Goal: Transaction & Acquisition: Book appointment/travel/reservation

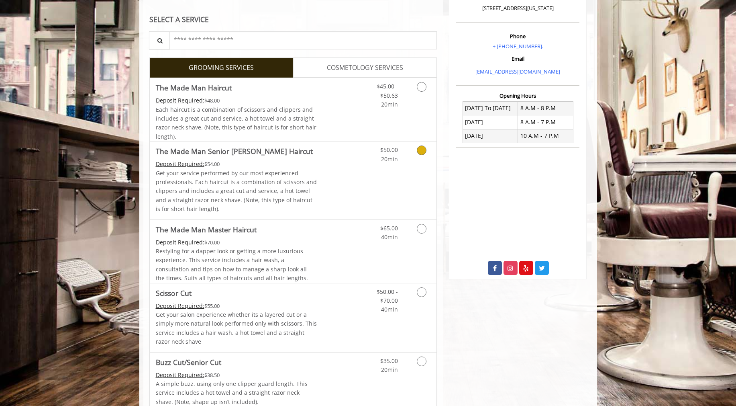
scroll to position [127, 0]
click at [420, 288] on icon "Grooming services" at bounding box center [422, 292] width 10 height 10
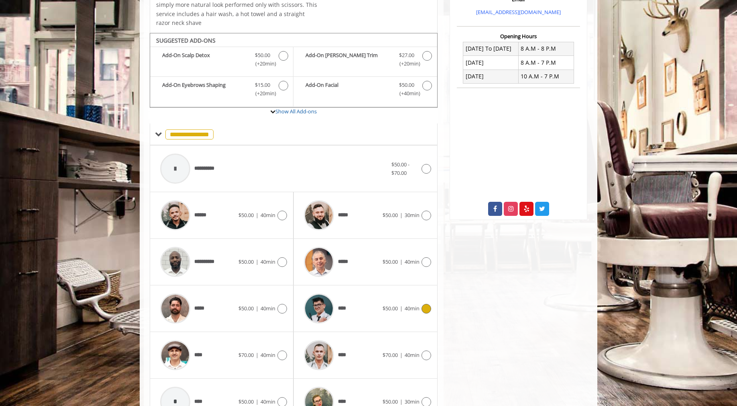
scroll to position [219, 0]
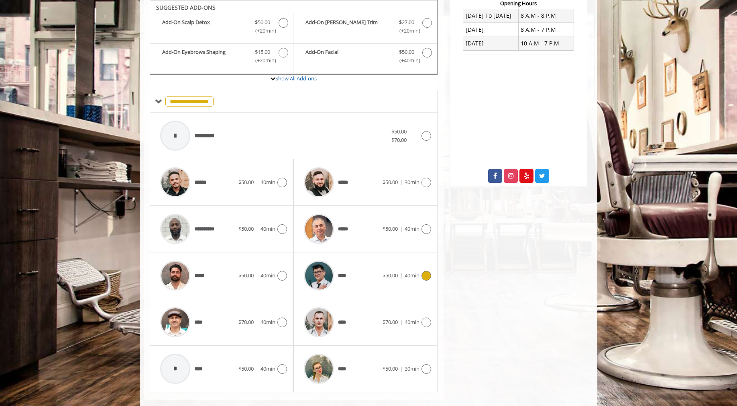
click at [423, 272] on icon at bounding box center [427, 276] width 10 height 10
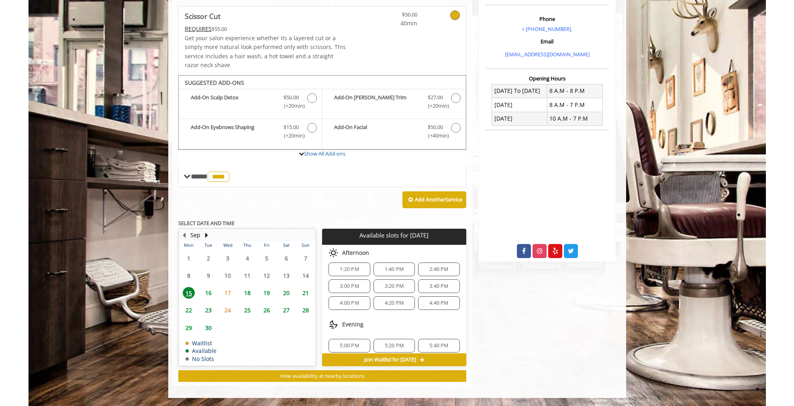
scroll to position [145, 0]
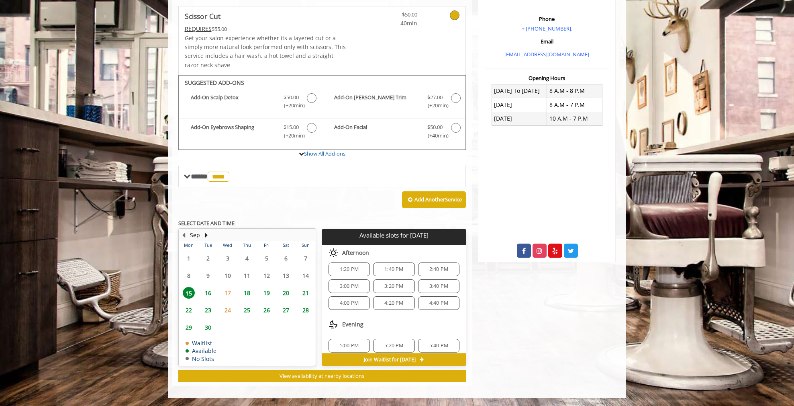
click at [362, 285] on span "3:00 PM" at bounding box center [349, 286] width 34 height 6
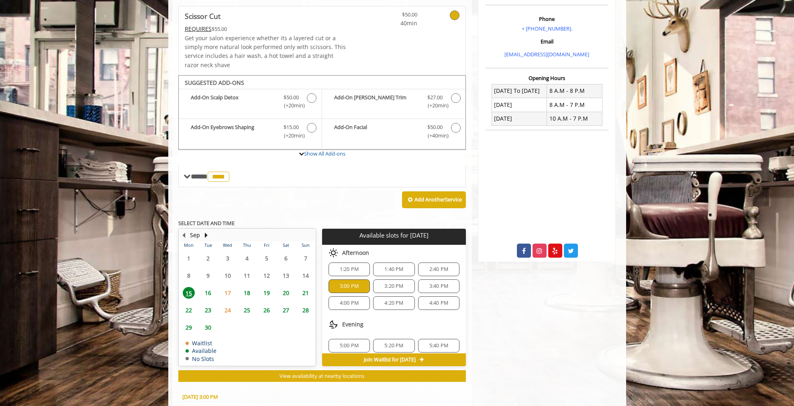
scroll to position [290, 0]
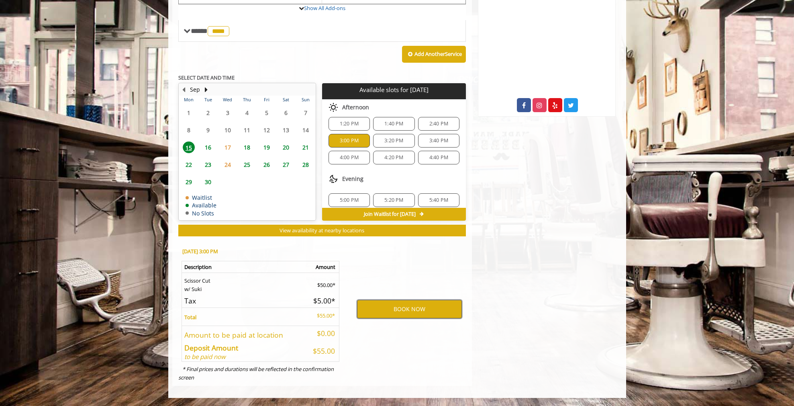
click at [412, 305] on button "BOOK NOW" at bounding box center [409, 309] width 105 height 18
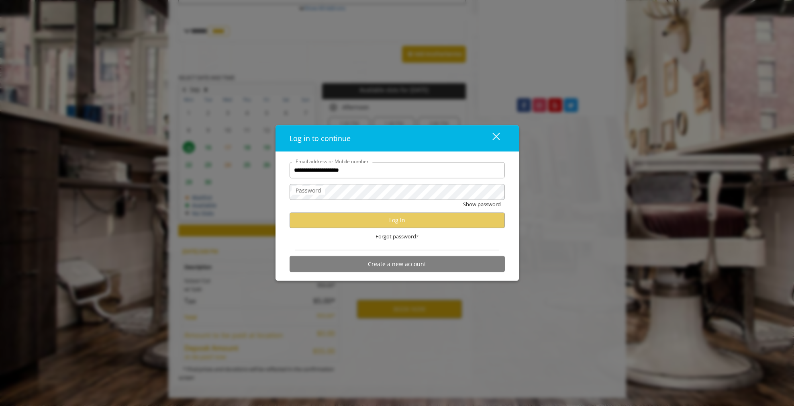
type input "**********"
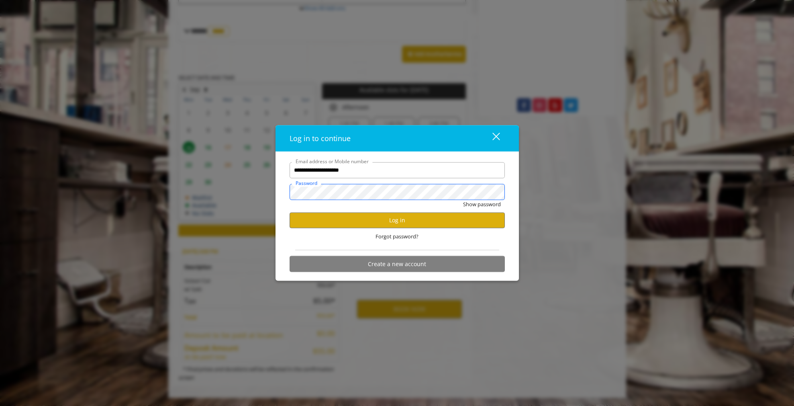
click at [463, 200] on button "Show password" at bounding box center [482, 204] width 38 height 8
click at [411, 219] on button "Log in" at bounding box center [397, 220] width 215 height 16
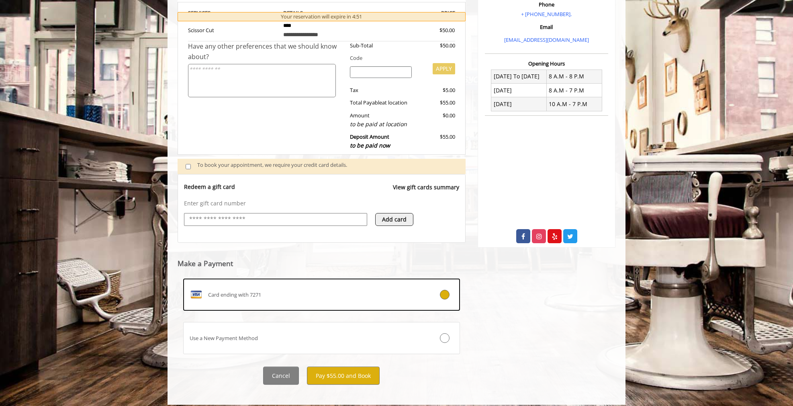
scroll to position [161, 0]
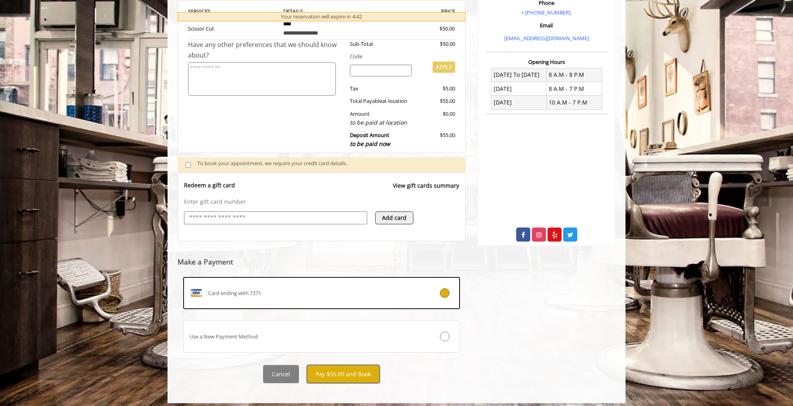
click at [364, 375] on button "Pay $55.00 and Book" at bounding box center [343, 374] width 73 height 18
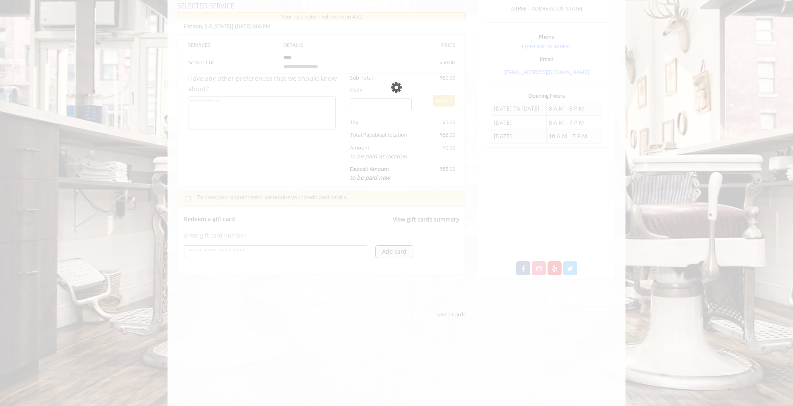
scroll to position [126, 0]
